Goal: Navigation & Orientation: Find specific page/section

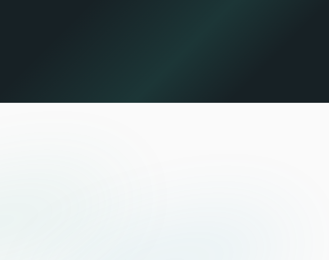
scroll to position [2105, 0]
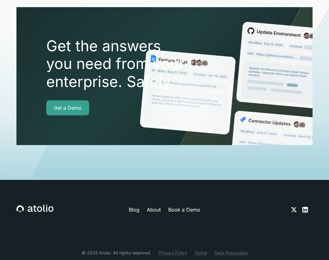
click at [115, 100] on div at bounding box center [164, 76] width 296 height 138
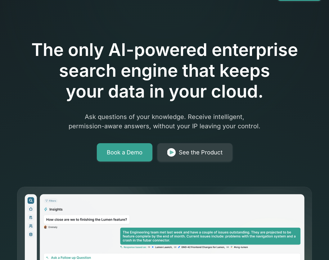
scroll to position [0, 0]
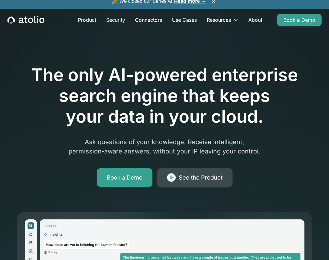
click at [171, 177] on img at bounding box center [171, 177] width 8 height 9
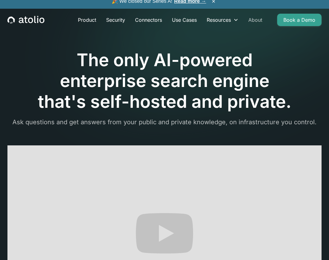
click at [259, 19] on link "About" at bounding box center [255, 20] width 24 height 12
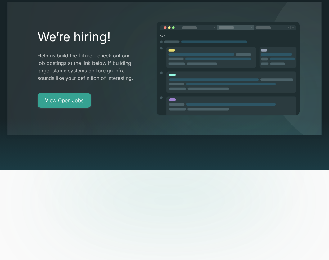
scroll to position [1209, 0]
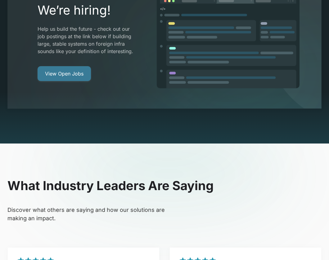
click at [68, 66] on link "View Open Jobs" at bounding box center [64, 73] width 53 height 15
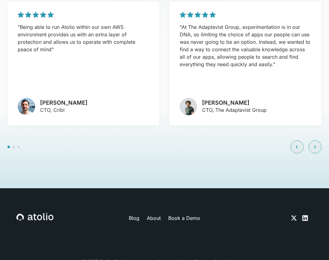
scroll to position [1469, 0]
